Goal: Information Seeking & Learning: Understand process/instructions

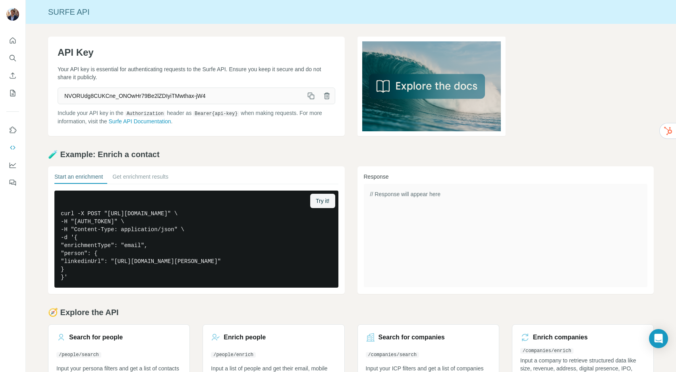
click at [100, 69] on p "Your API key is essential for authenticating requests to the Surfe API. Ensure …" at bounding box center [197, 73] width 278 height 16
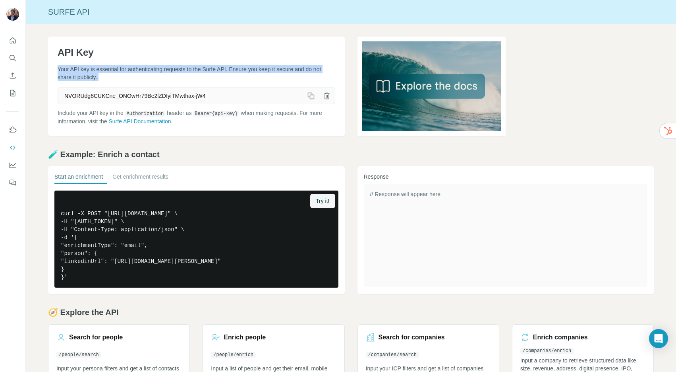
click at [100, 69] on p "Your API key is essential for authenticating requests to the Surfe API. Ensure …" at bounding box center [197, 73] width 278 height 16
click at [88, 69] on p "Your API key is essential for authenticating requests to the Surfe API. Ensure …" at bounding box center [197, 73] width 278 height 16
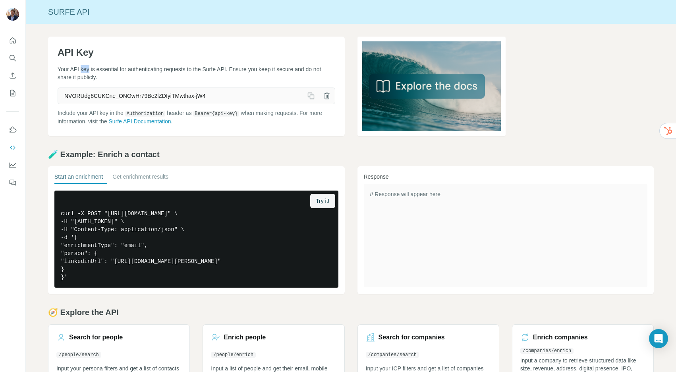
click at [88, 69] on p "Your API key is essential for authenticating requests to the Surfe API. Ensure …" at bounding box center [197, 73] width 278 height 16
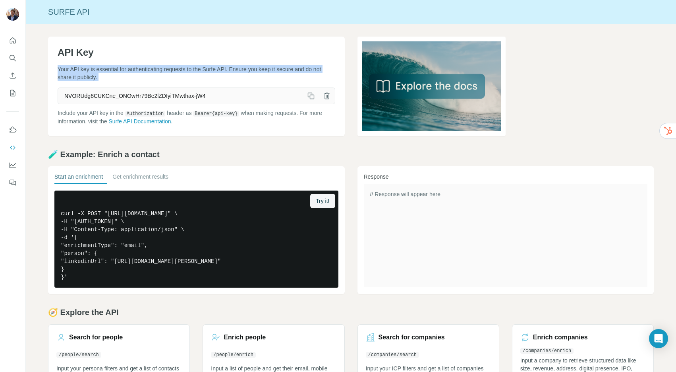
click at [88, 69] on p "Your API key is essential for authenticating requests to the Surfe API. Ensure …" at bounding box center [197, 73] width 278 height 16
click at [85, 79] on p "Your API key is essential for authenticating requests to the Surfe API. Ensure …" at bounding box center [197, 73] width 278 height 16
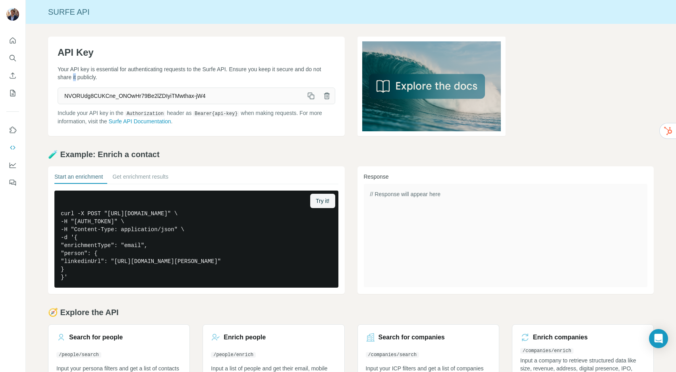
click at [85, 79] on p "Your API key is essential for authenticating requests to the Surfe API. Ensure …" at bounding box center [197, 73] width 278 height 16
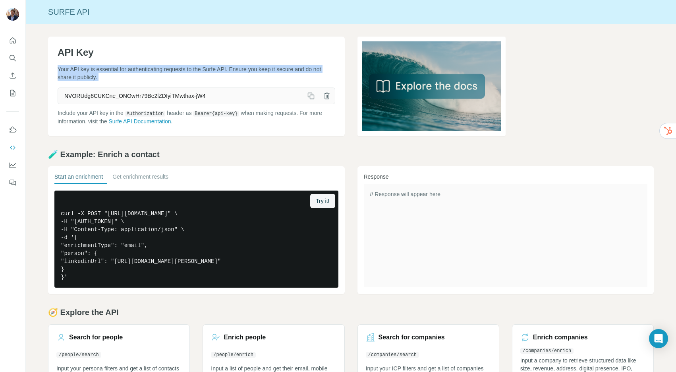
click at [85, 79] on p "Your API key is essential for authenticating requests to the Surfe API. Ensure …" at bounding box center [197, 73] width 278 height 16
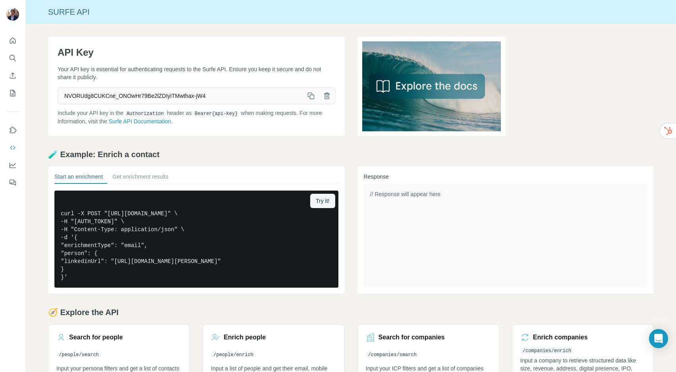
click at [79, 116] on p "Include your API key in the Authorization header as Bearer {api-key} when makin…" at bounding box center [197, 117] width 278 height 16
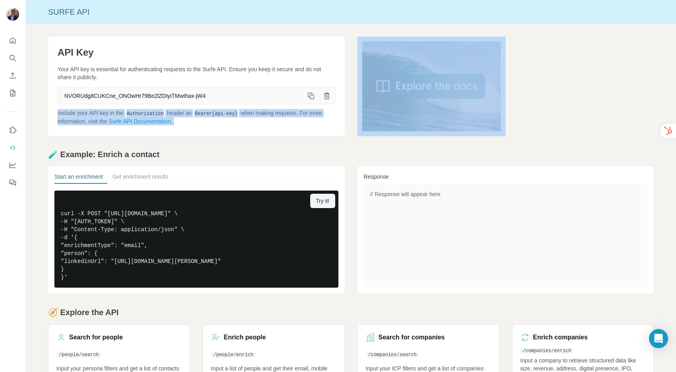
click at [79, 116] on p "Include your API key in the Authorization header as Bearer {api-key} when makin…" at bounding box center [197, 117] width 278 height 16
click at [76, 120] on p "Include your API key in the Authorization header as Bearer {api-key} when makin…" at bounding box center [197, 117] width 278 height 16
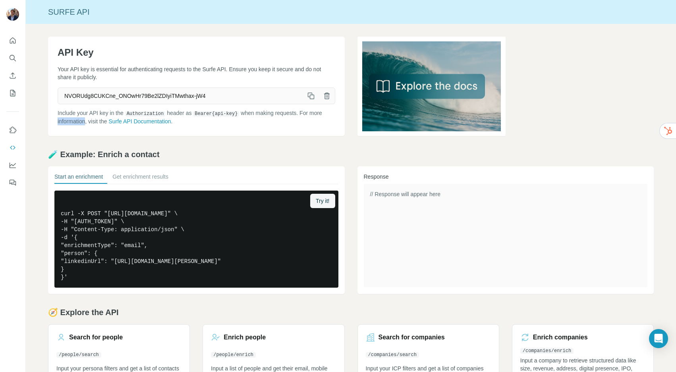
click at [76, 120] on p "Include your API key in the Authorization header as Bearer {api-key} when makin…" at bounding box center [197, 117] width 278 height 16
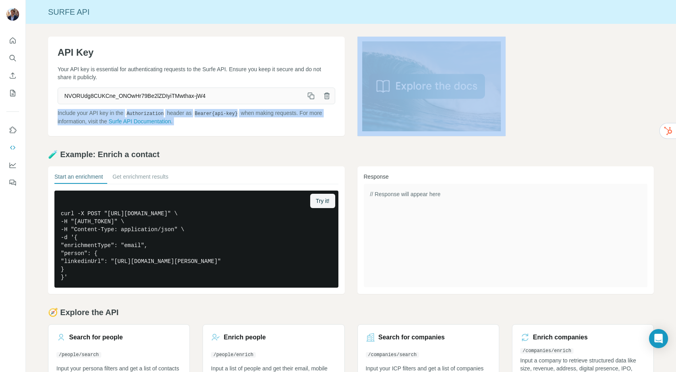
click at [76, 120] on p "Include your API key in the Authorization header as Bearer {api-key} when makin…" at bounding box center [197, 117] width 278 height 16
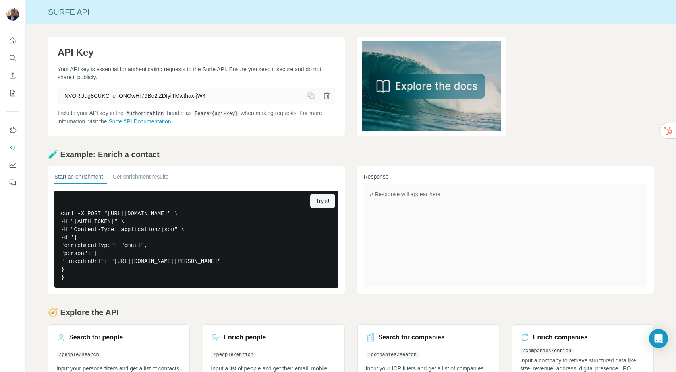
click at [78, 152] on h2 "🧪 Example: Enrich a contact" at bounding box center [351, 154] width 606 height 11
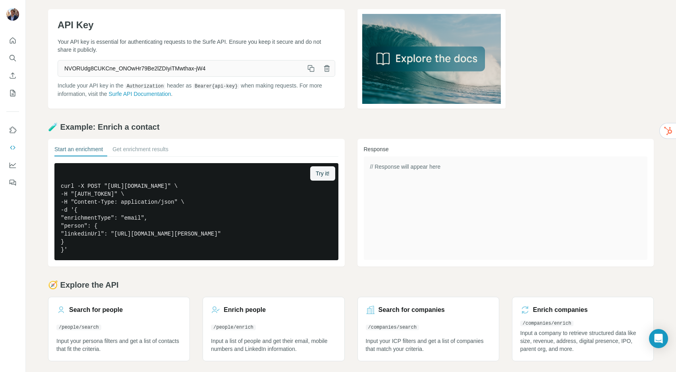
scroll to position [29, 0]
